Goal: Task Accomplishment & Management: Understand process/instructions

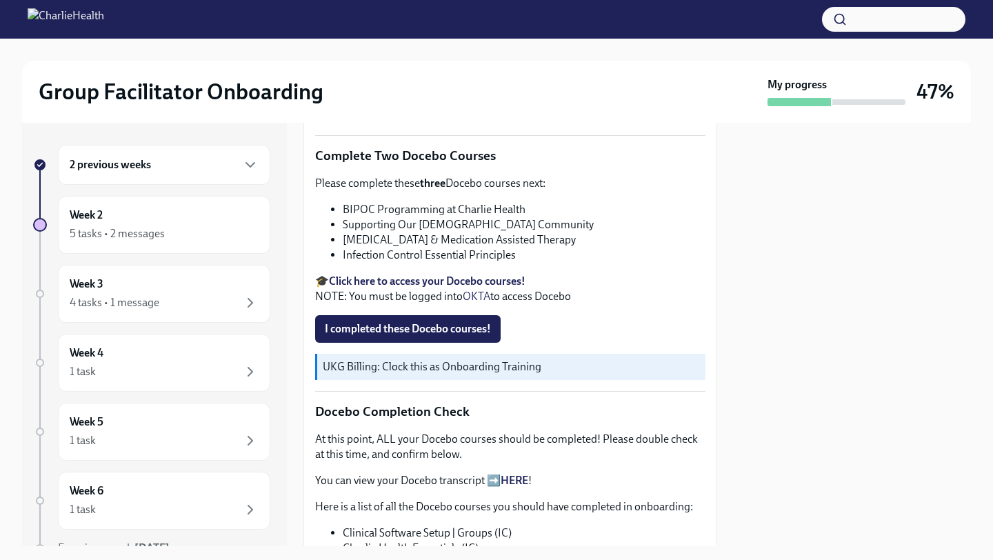
scroll to position [419, 0]
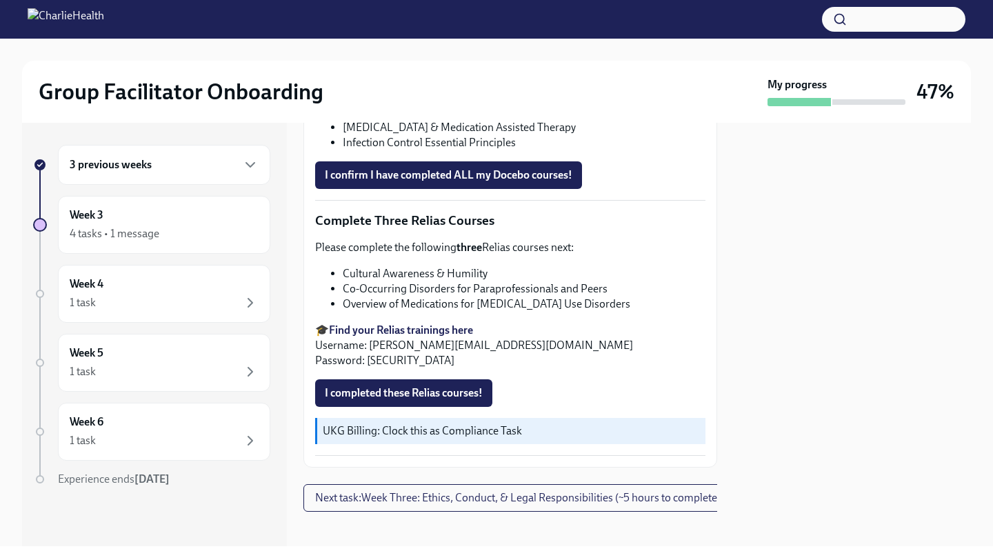
scroll to position [1066, 0]
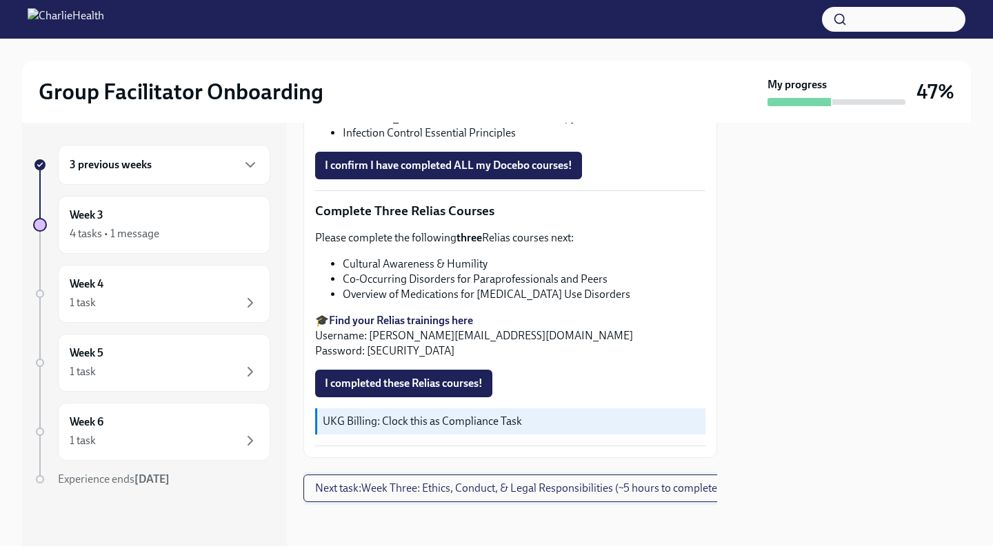
click at [443, 495] on span "Next task : Week Three: Ethics, Conduct, & Legal Responsibilities (~5 hours to …" at bounding box center [518, 488] width 406 height 14
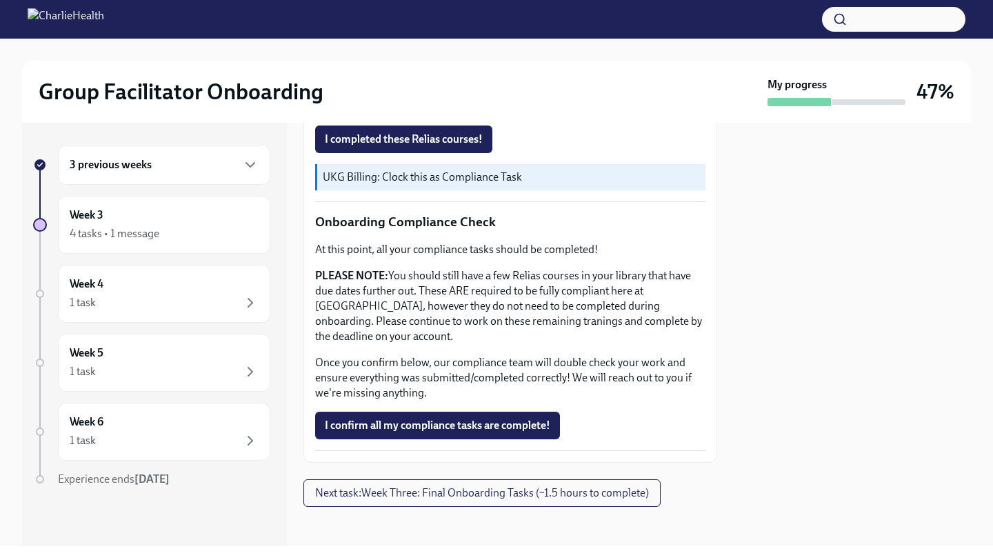
scroll to position [733, 0]
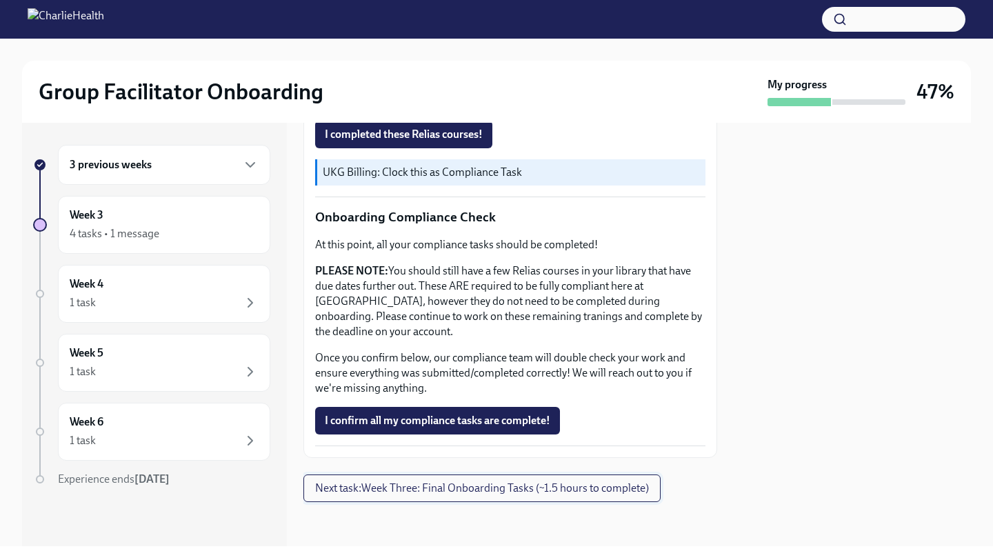
click at [432, 488] on span "Next task : Week Three: Final Onboarding Tasks (~1.5 hours to complete)" at bounding box center [482, 488] width 334 height 14
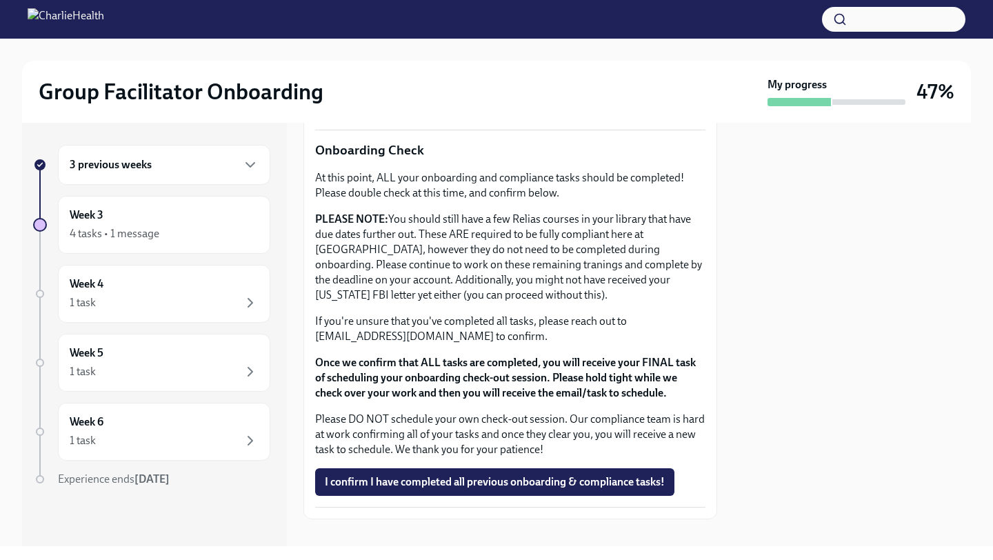
scroll to position [1133, 0]
